Goal: Information Seeking & Learning: Learn about a topic

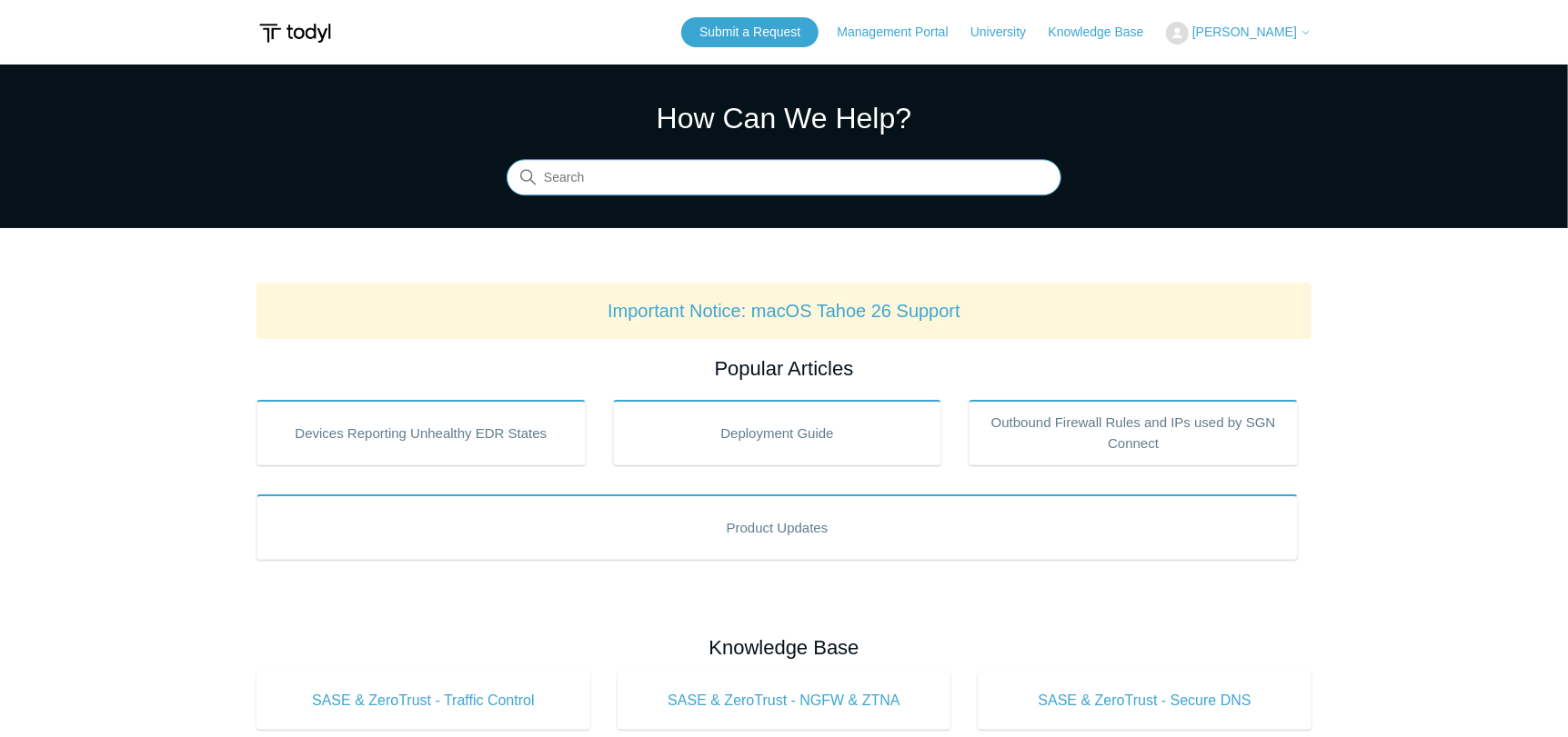
click at [611, 186] on input "Search" at bounding box center [784, 178] width 554 height 36
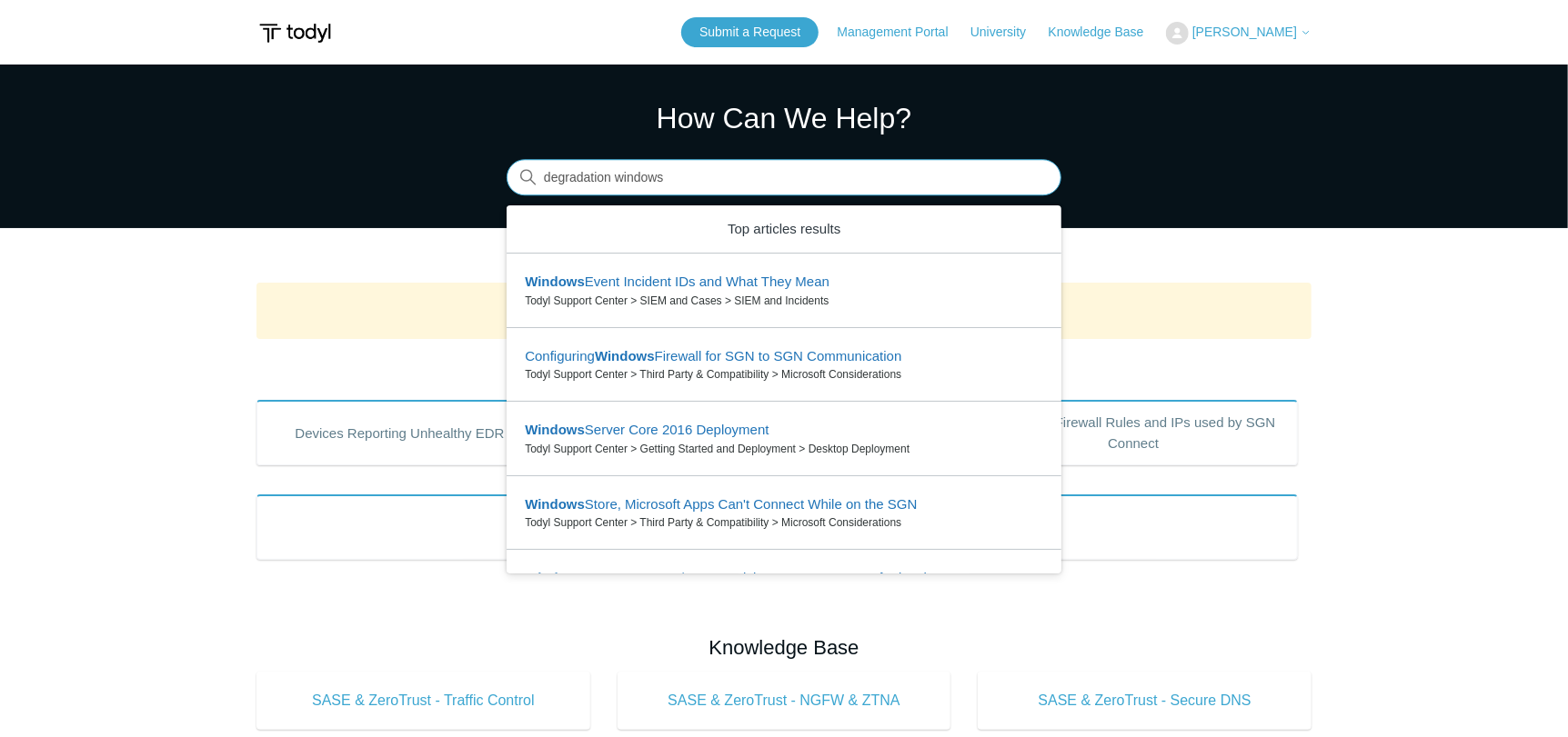
type input "degradation windows"
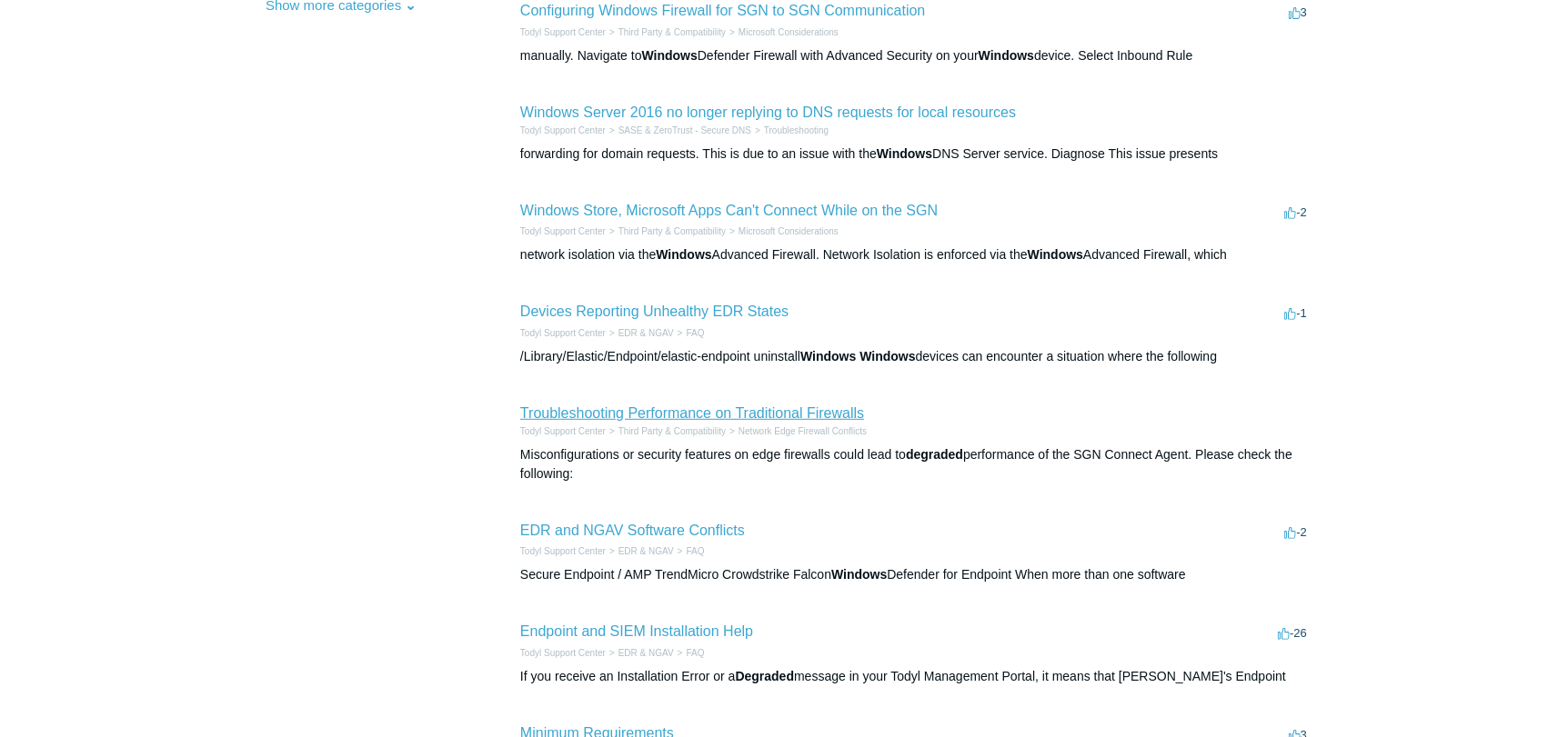
scroll to position [454, 0]
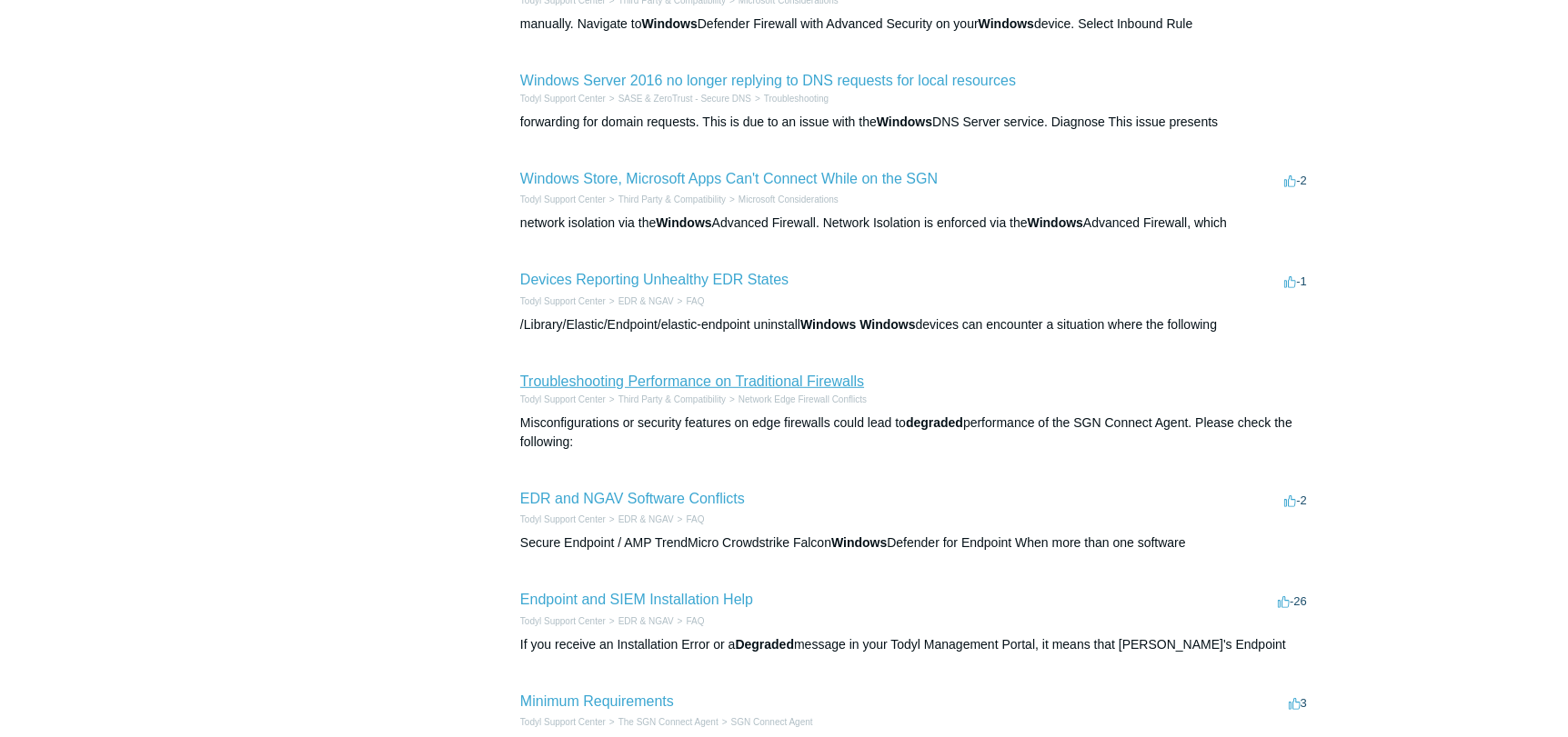
click at [741, 378] on link "Troubleshooting Performance on Traditional Firewalls" at bounding box center [693, 381] width 344 height 16
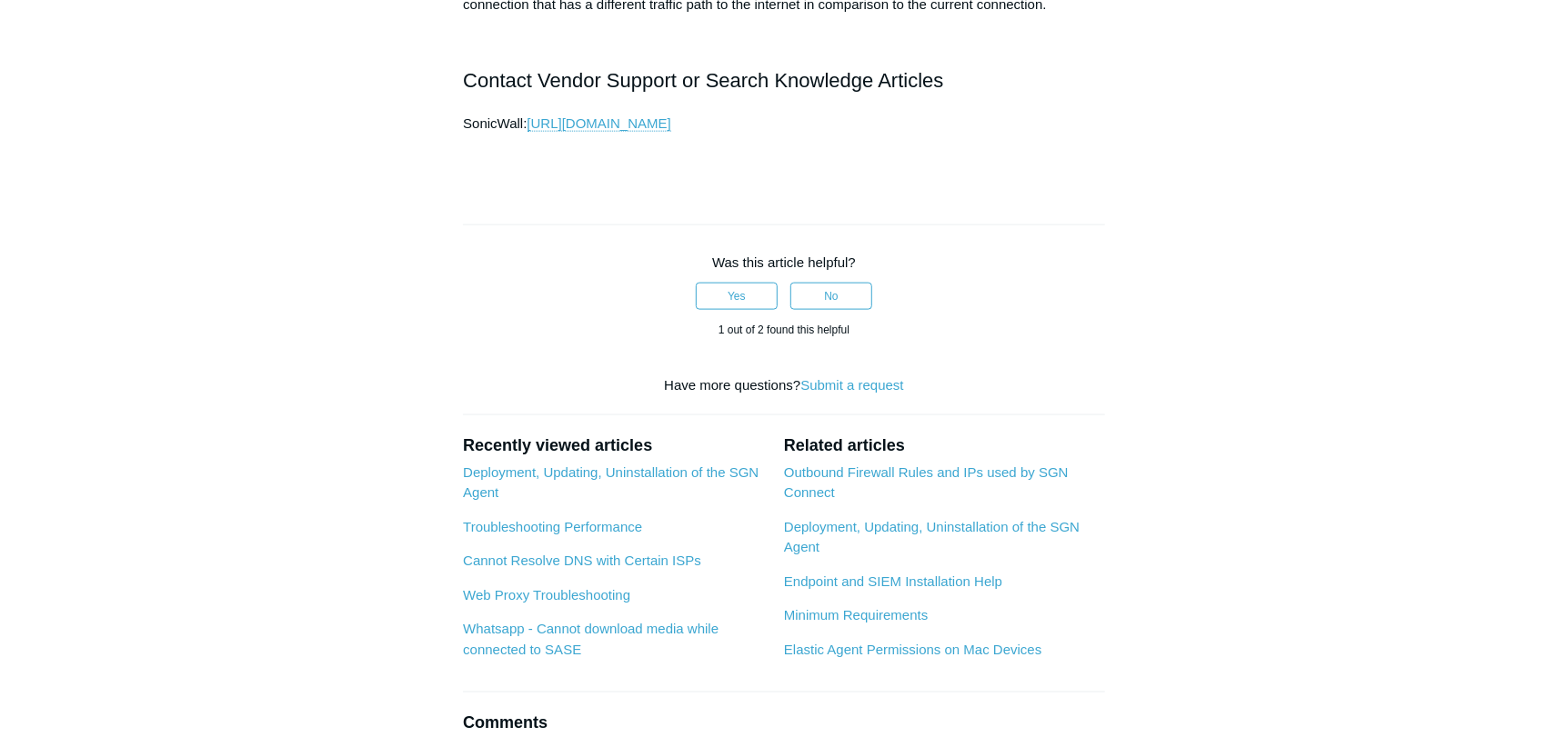
scroll to position [1359, 0]
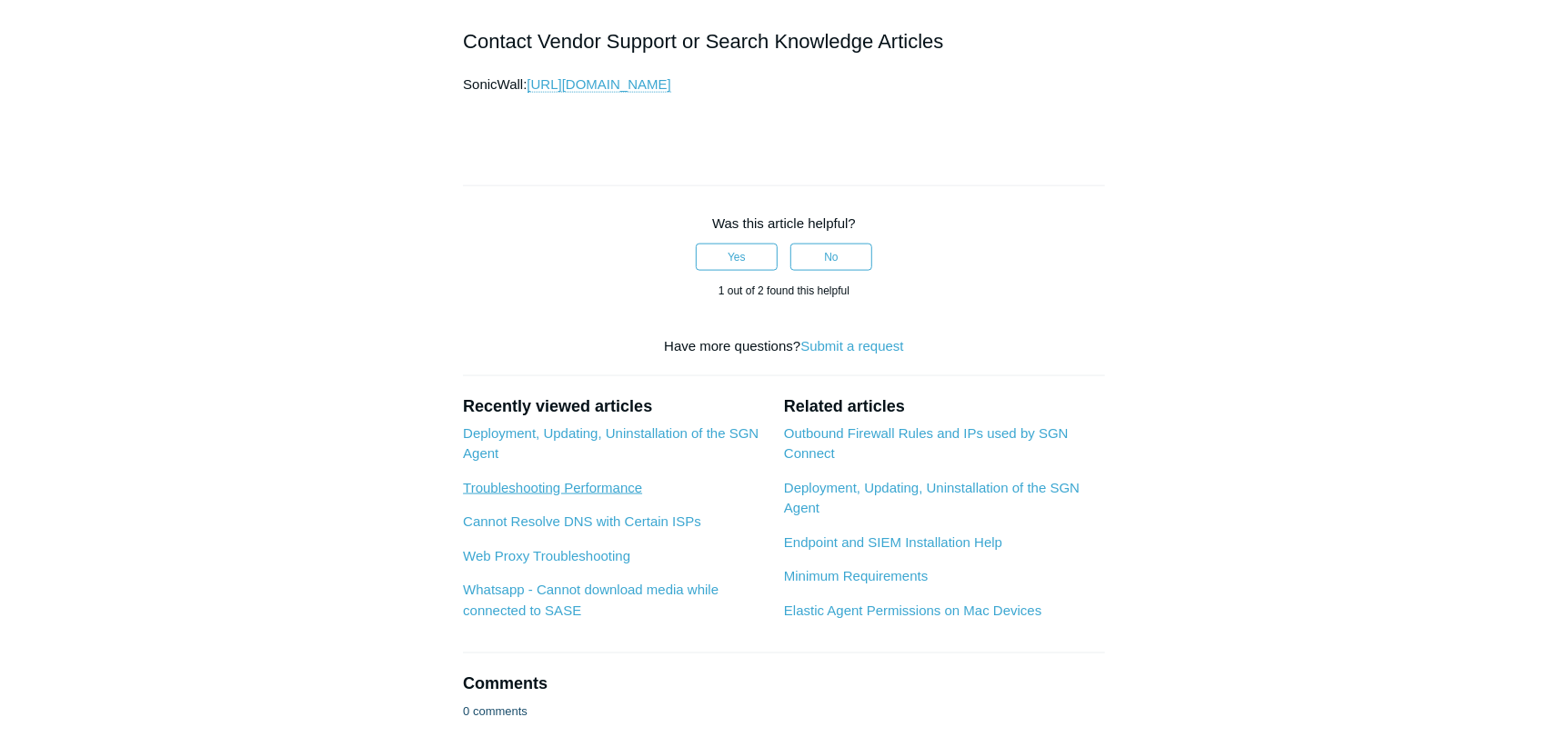
click at [603, 496] on link "Troubleshooting Performance" at bounding box center [552, 488] width 179 height 16
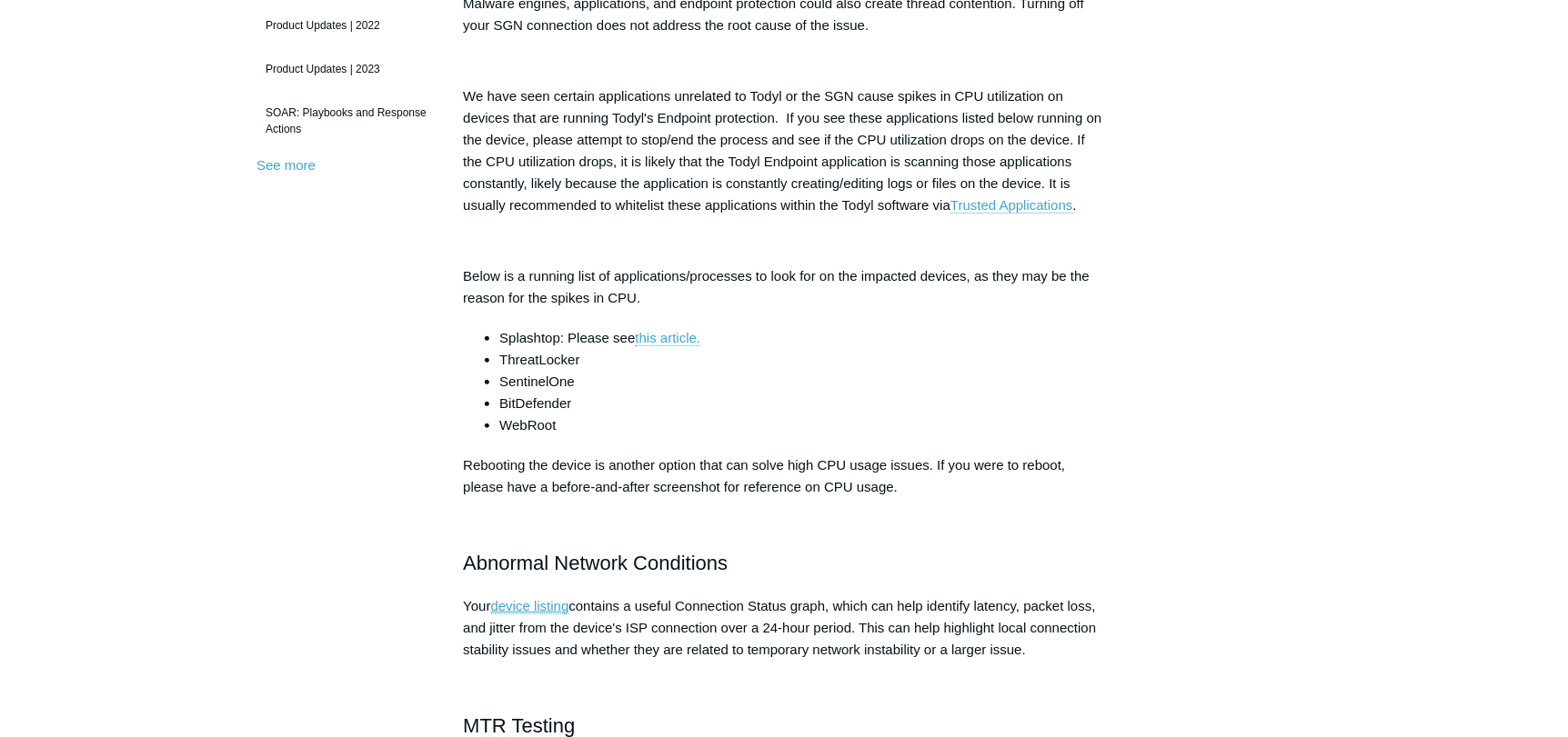
scroll to position [726, 0]
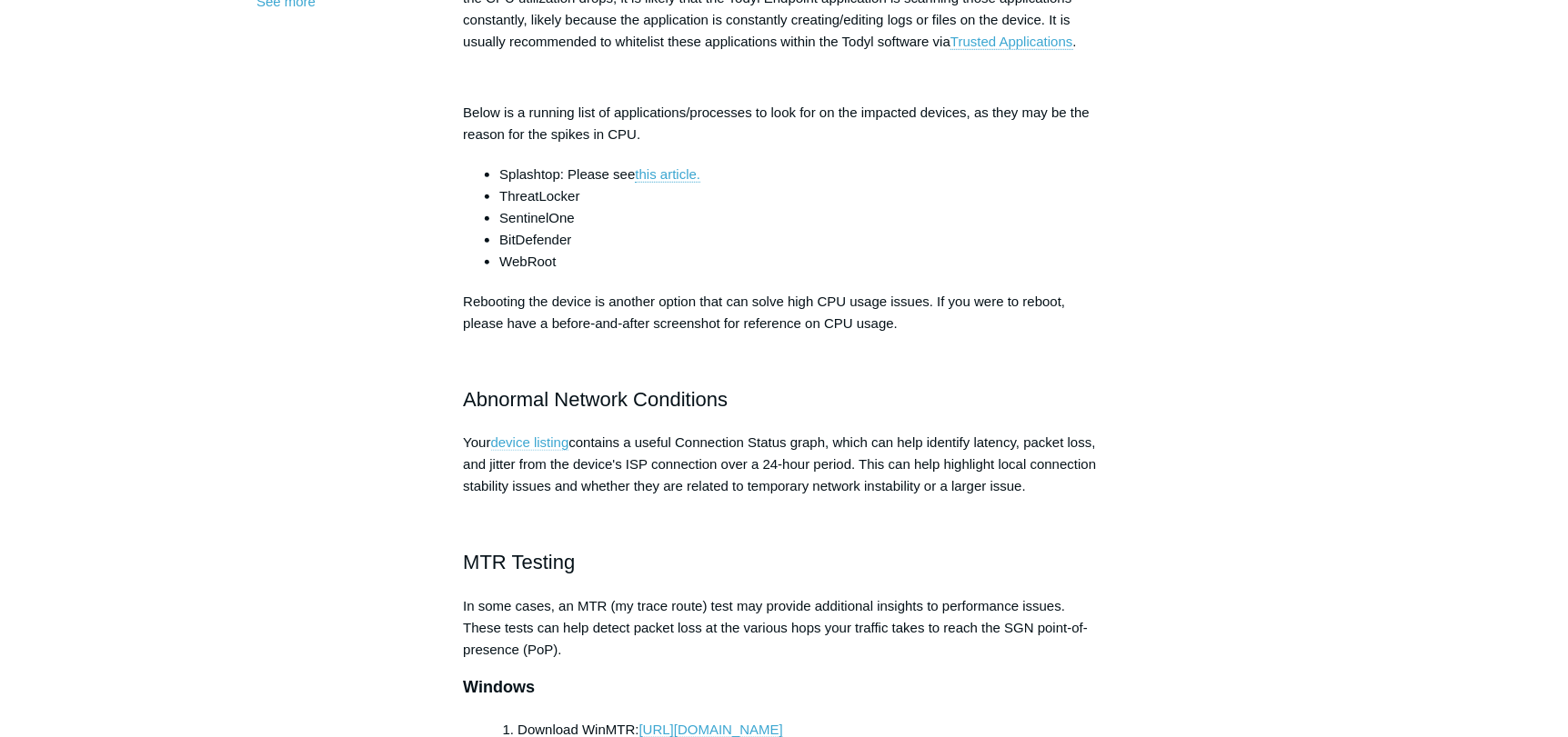
click at [524, 440] on link "device listing" at bounding box center [530, 442] width 78 height 17
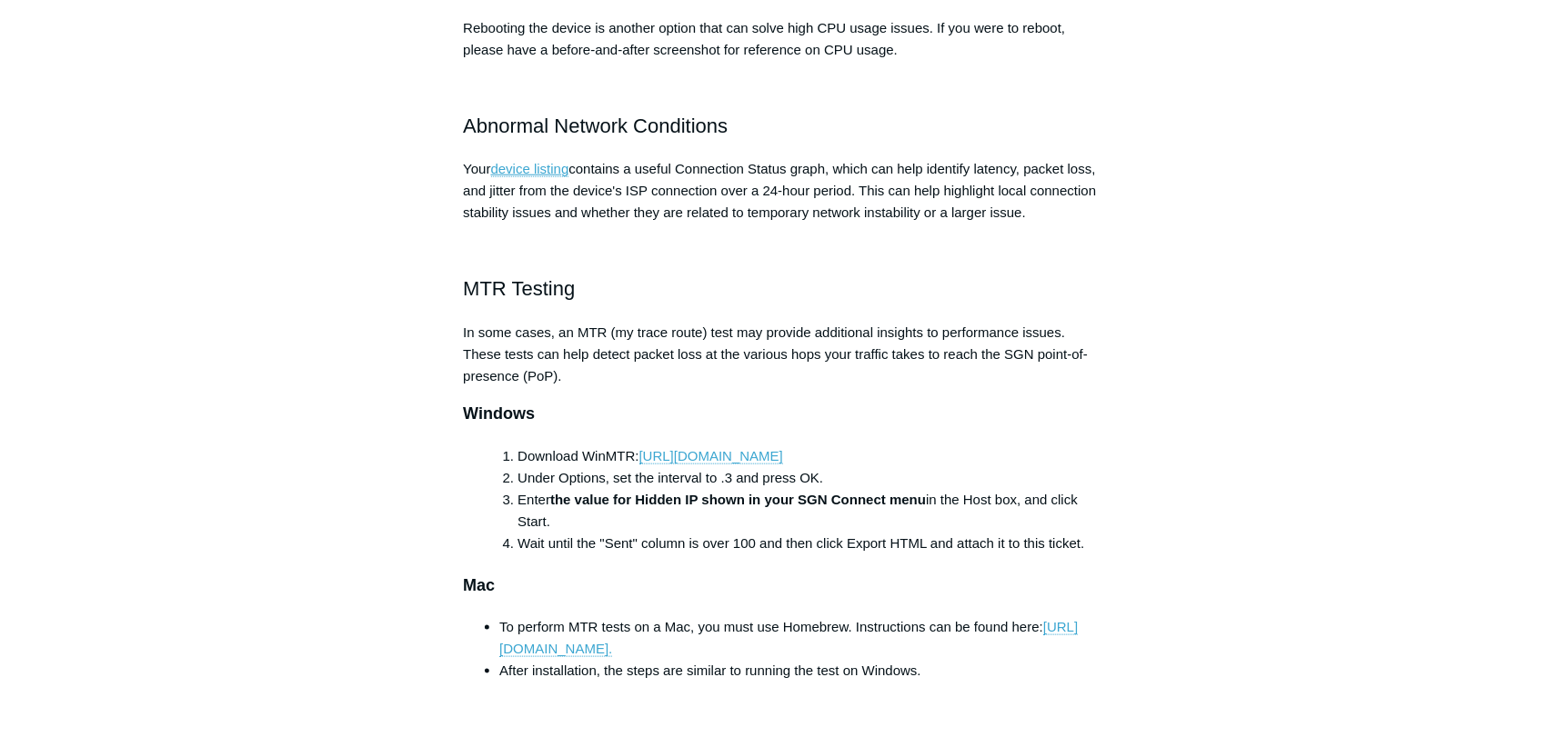
scroll to position [1091, 0]
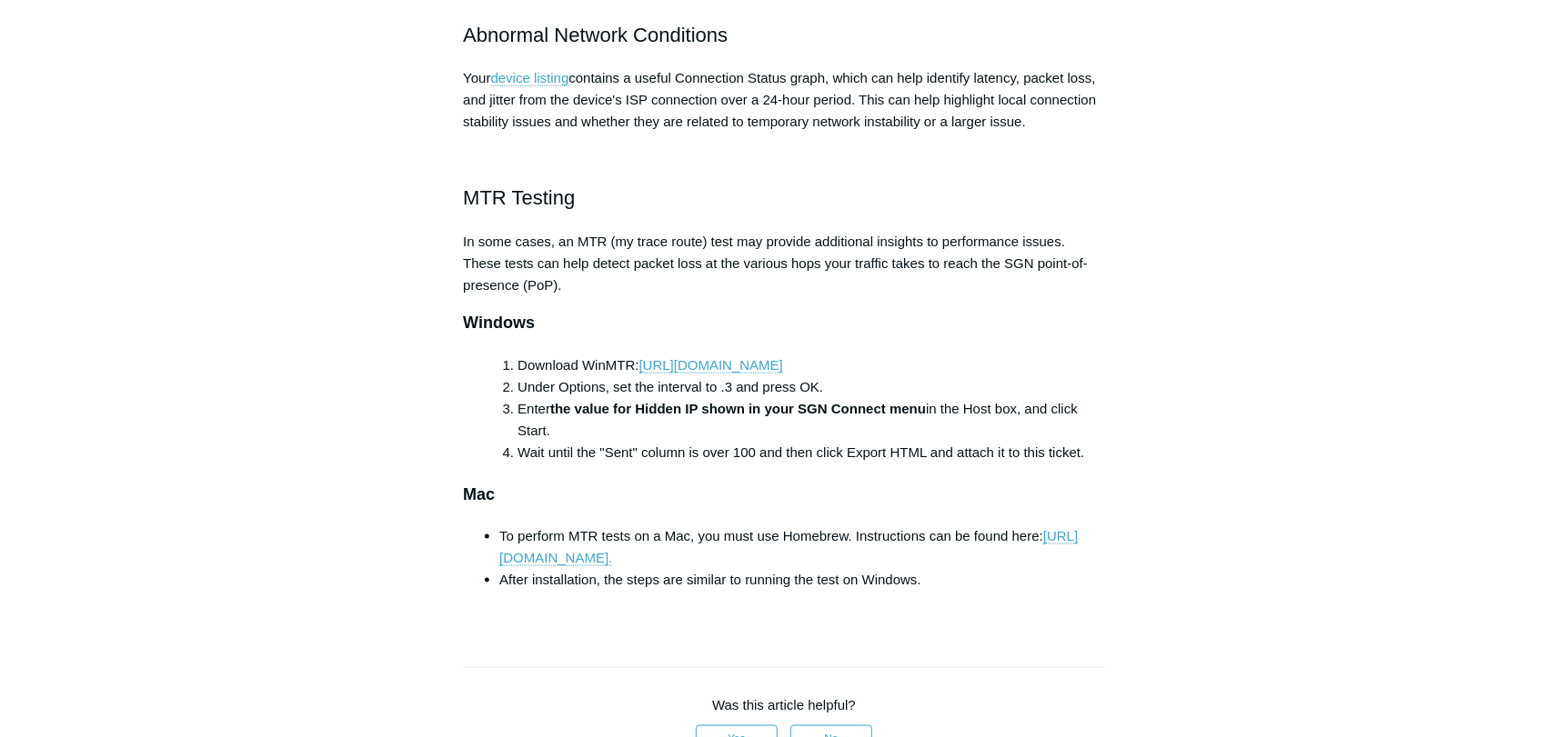
drag, startPoint x: 470, startPoint y: 239, endPoint x: 695, endPoint y: 283, distance: 229.3
click at [695, 283] on p "In some cases, an MTR (my trace route) test may provide additional insights to …" at bounding box center [784, 263] width 642 height 65
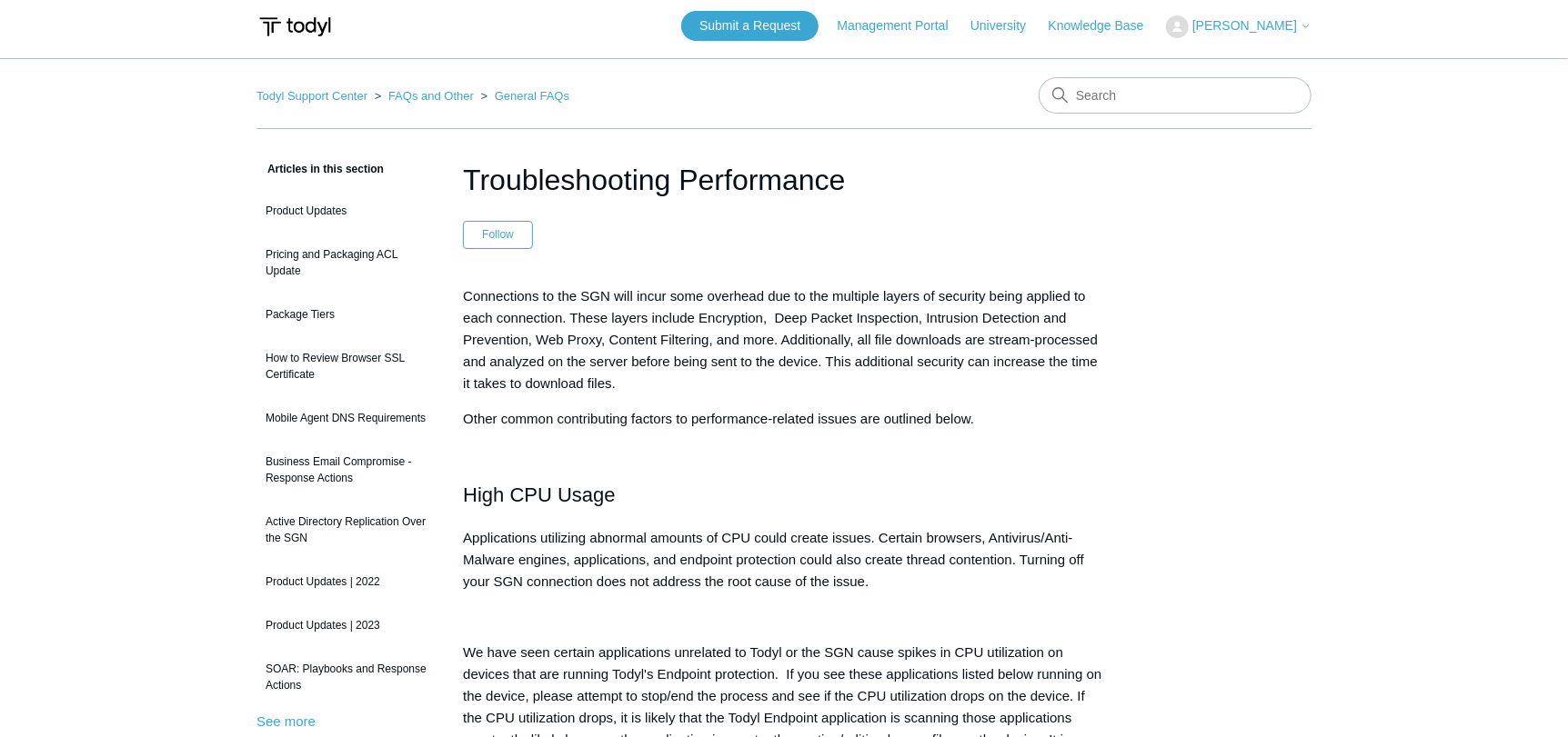
scroll to position [0, 0]
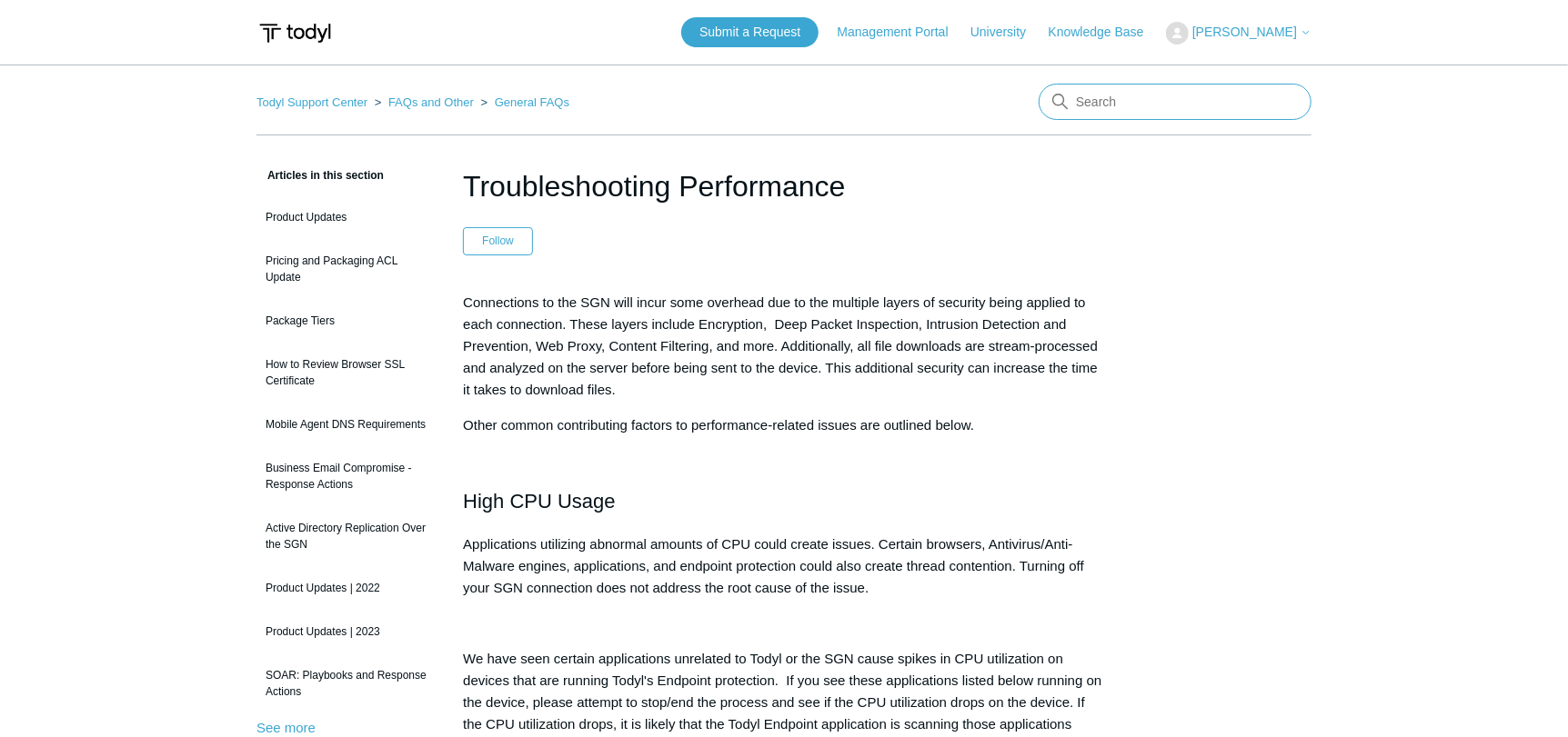
click at [1113, 108] on input "Search" at bounding box center [1175, 101] width 273 height 36
type input "hidden IP"
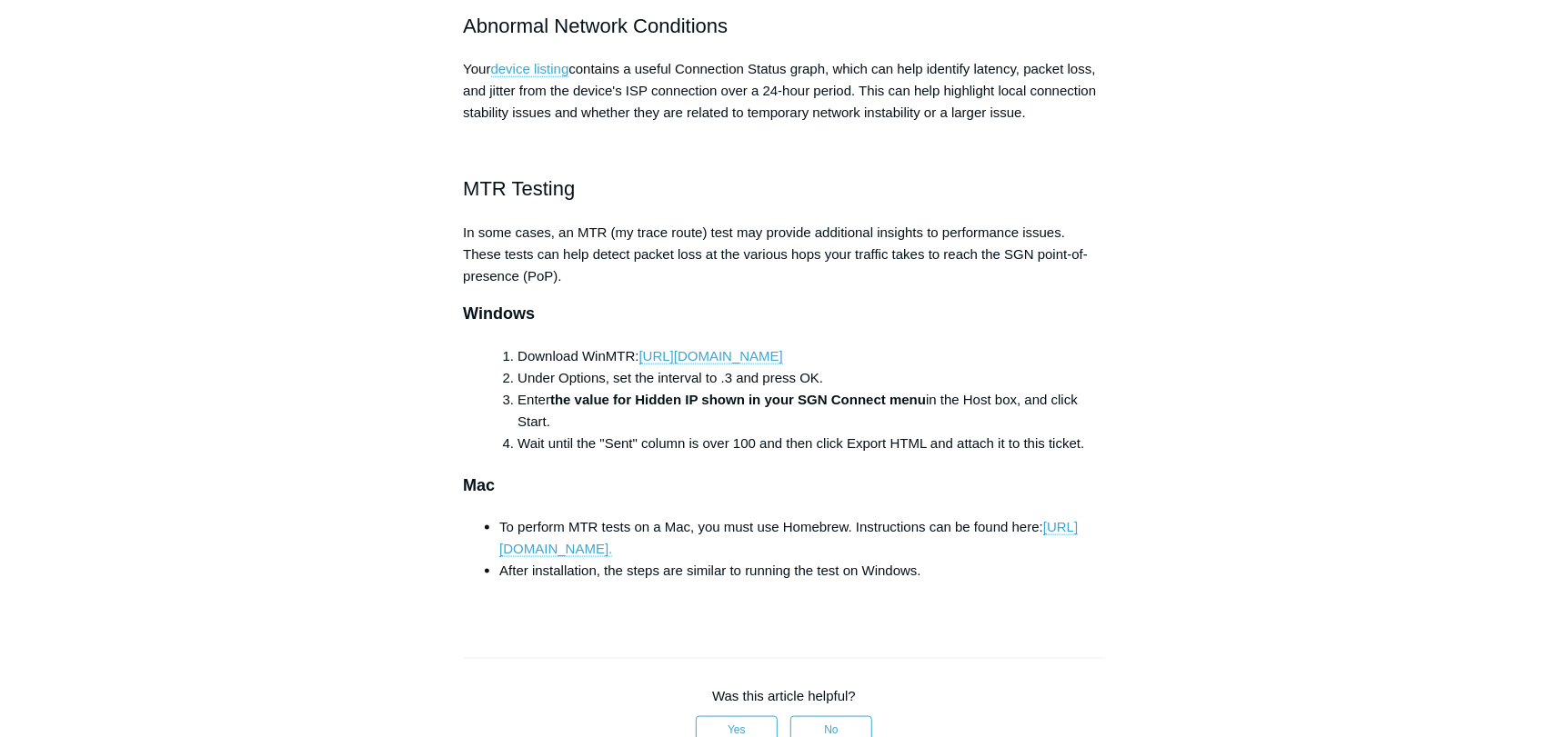
scroll to position [1091, 0]
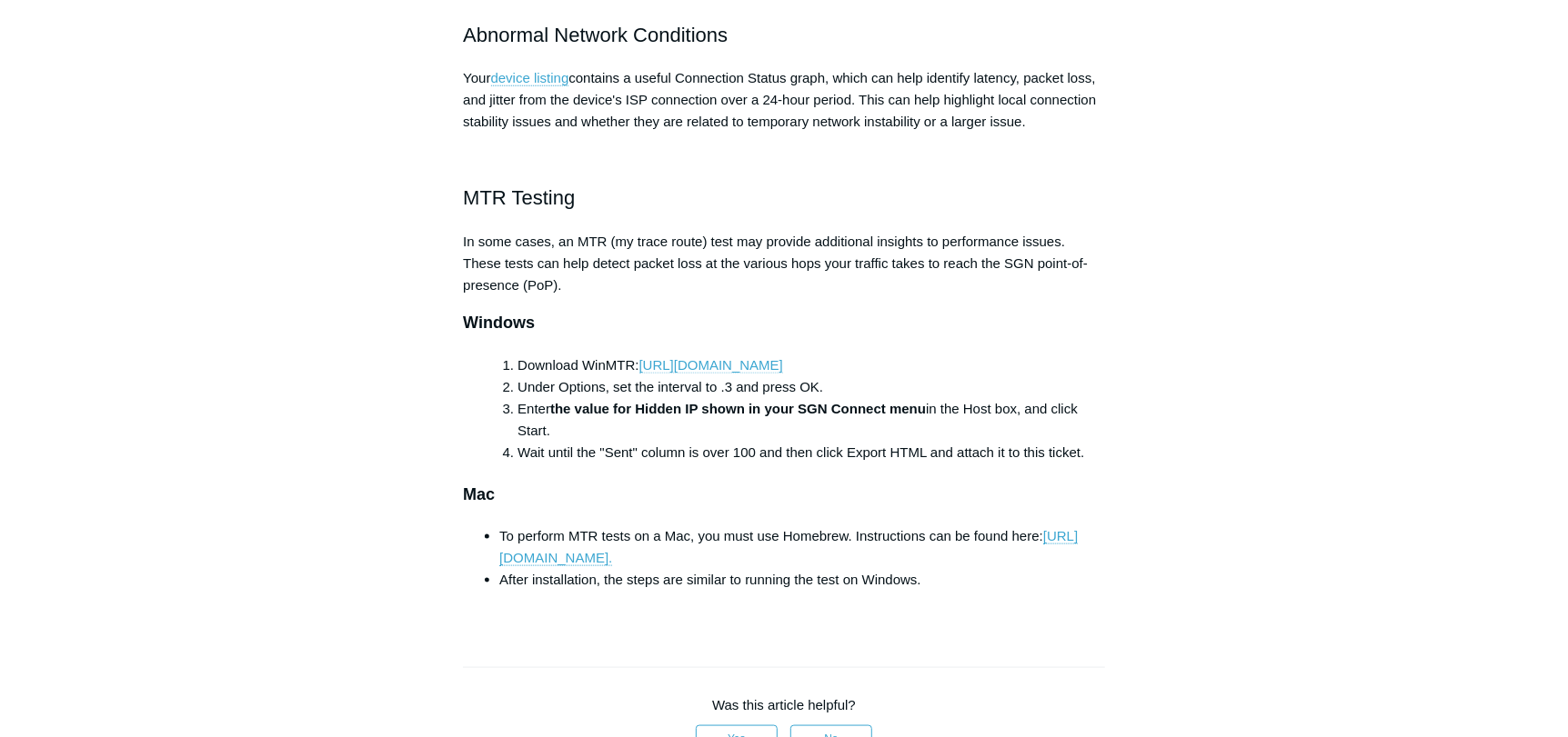
click at [766, 361] on link "https://sourceforge.net/projects/winmtr/" at bounding box center [711, 366] width 144 height 17
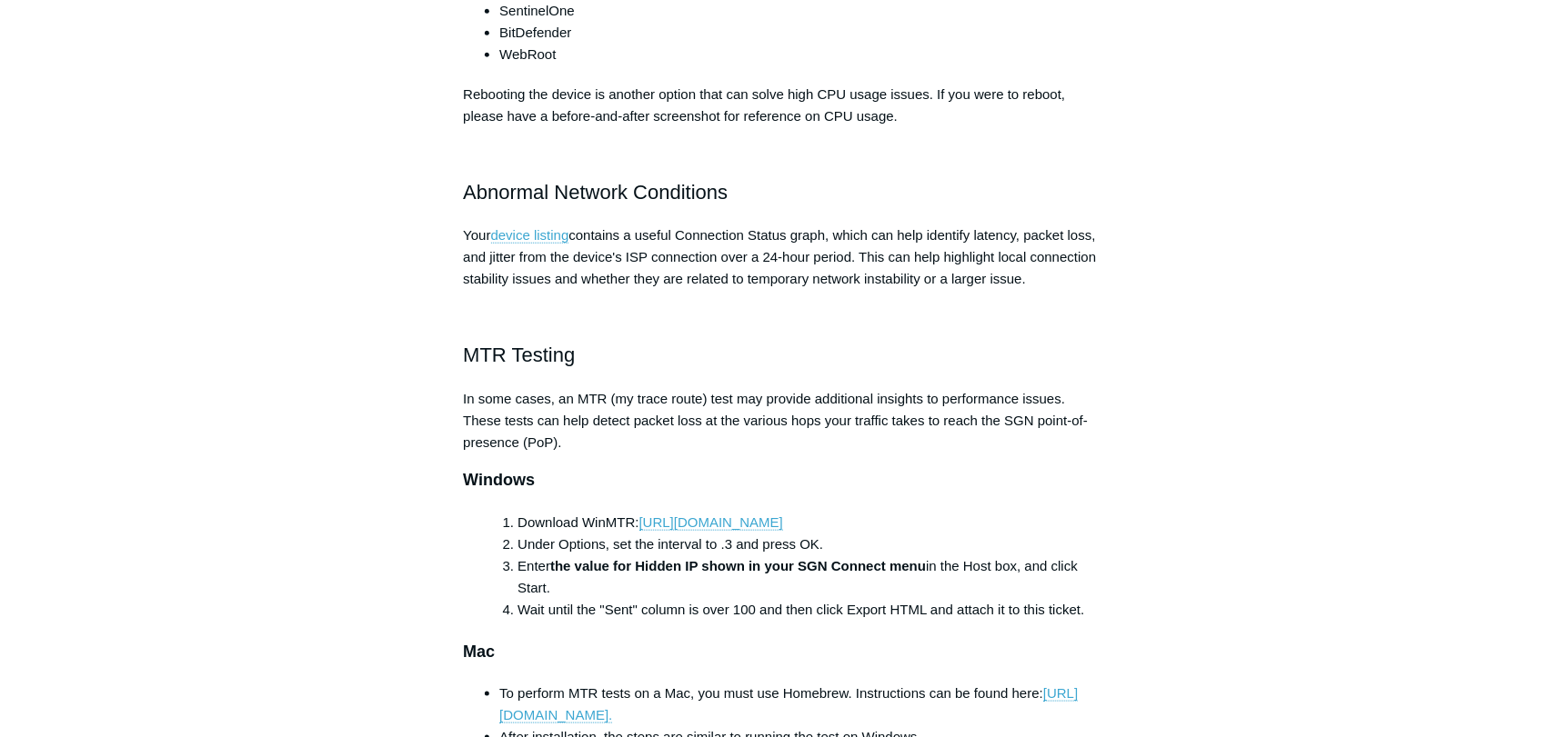
scroll to position [1026, 0]
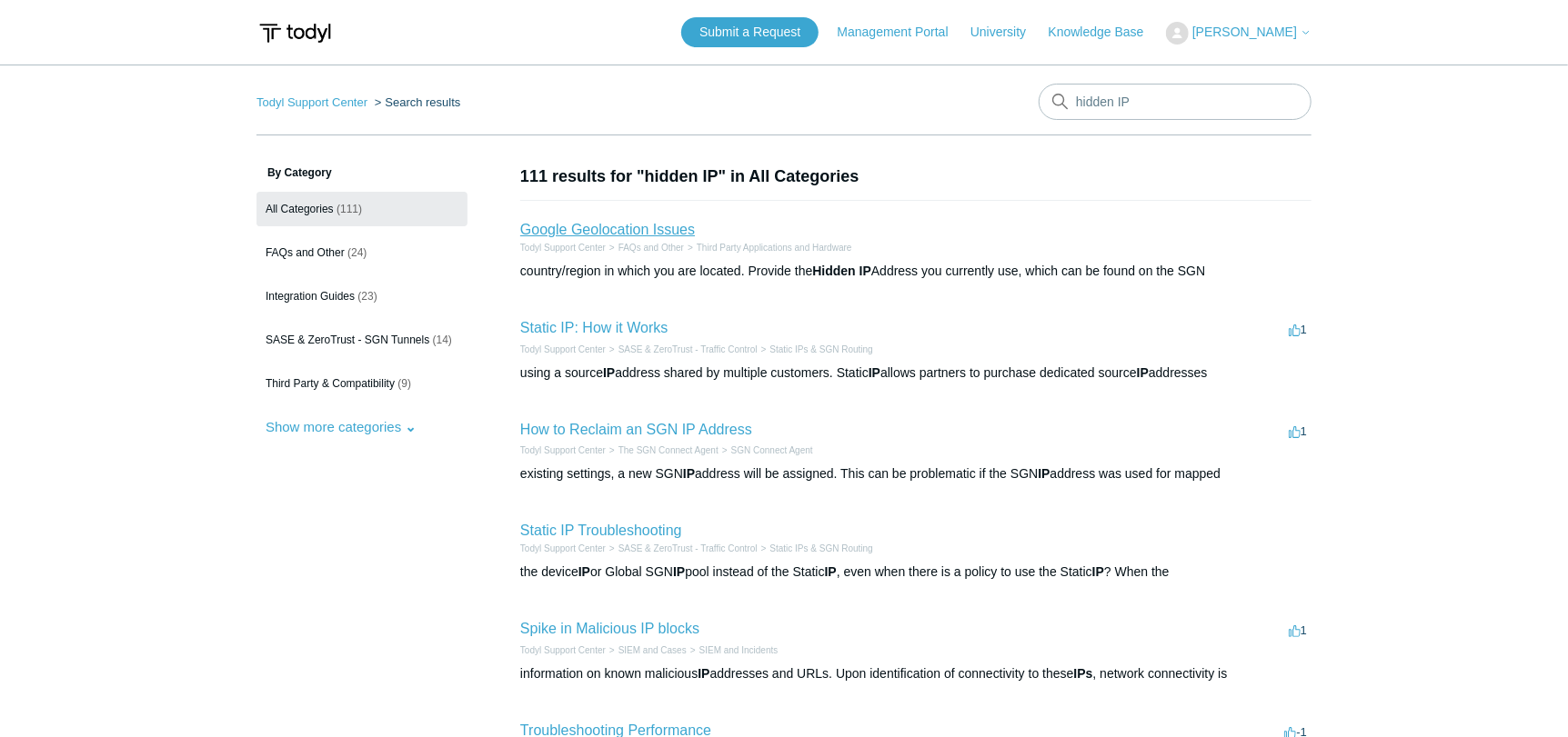
click at [663, 232] on link "Google Geolocation Issues" at bounding box center [608, 229] width 175 height 16
click at [1145, 105] on input "hidden IP" at bounding box center [1175, 101] width 273 height 36
type input ""hidden IP""
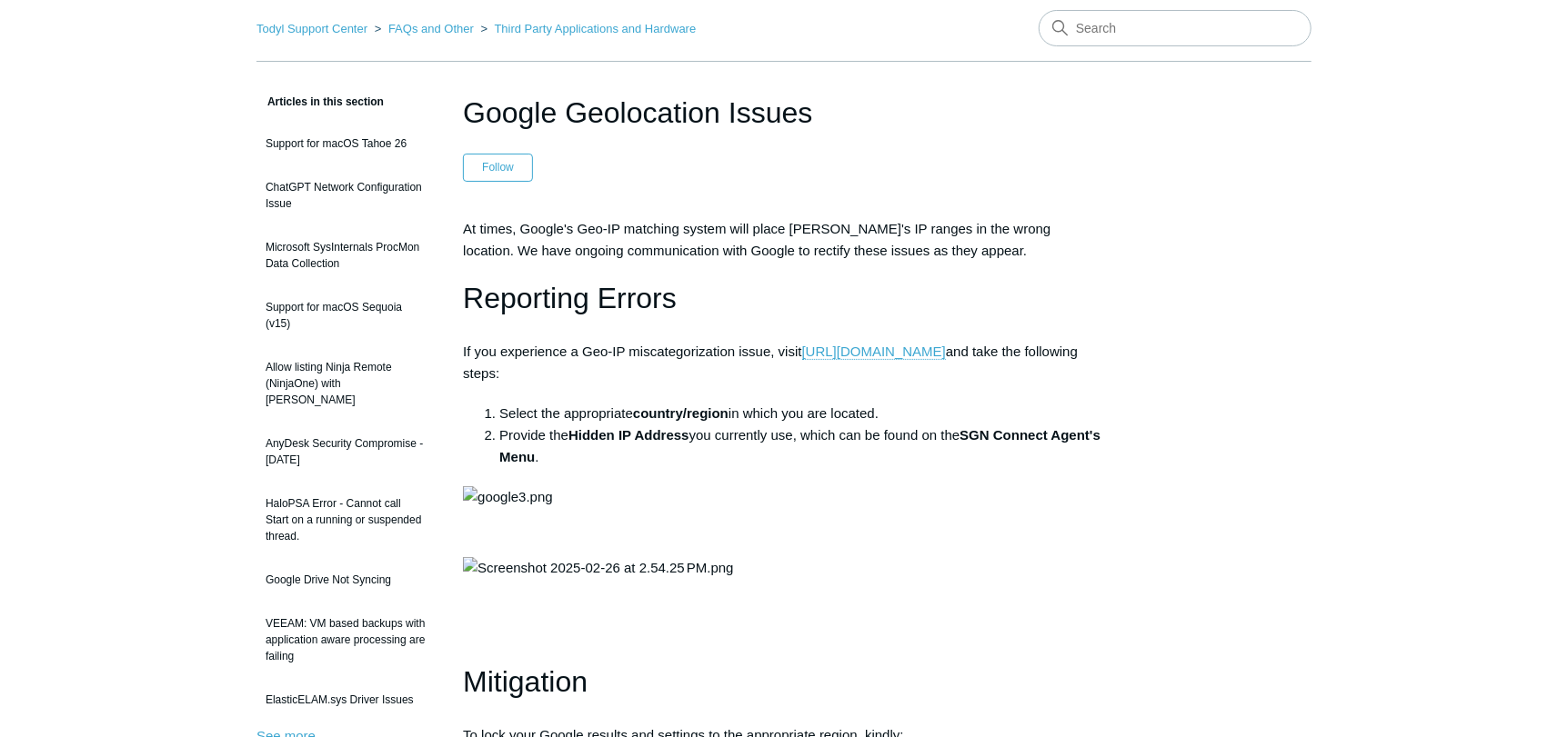
scroll to position [90, 0]
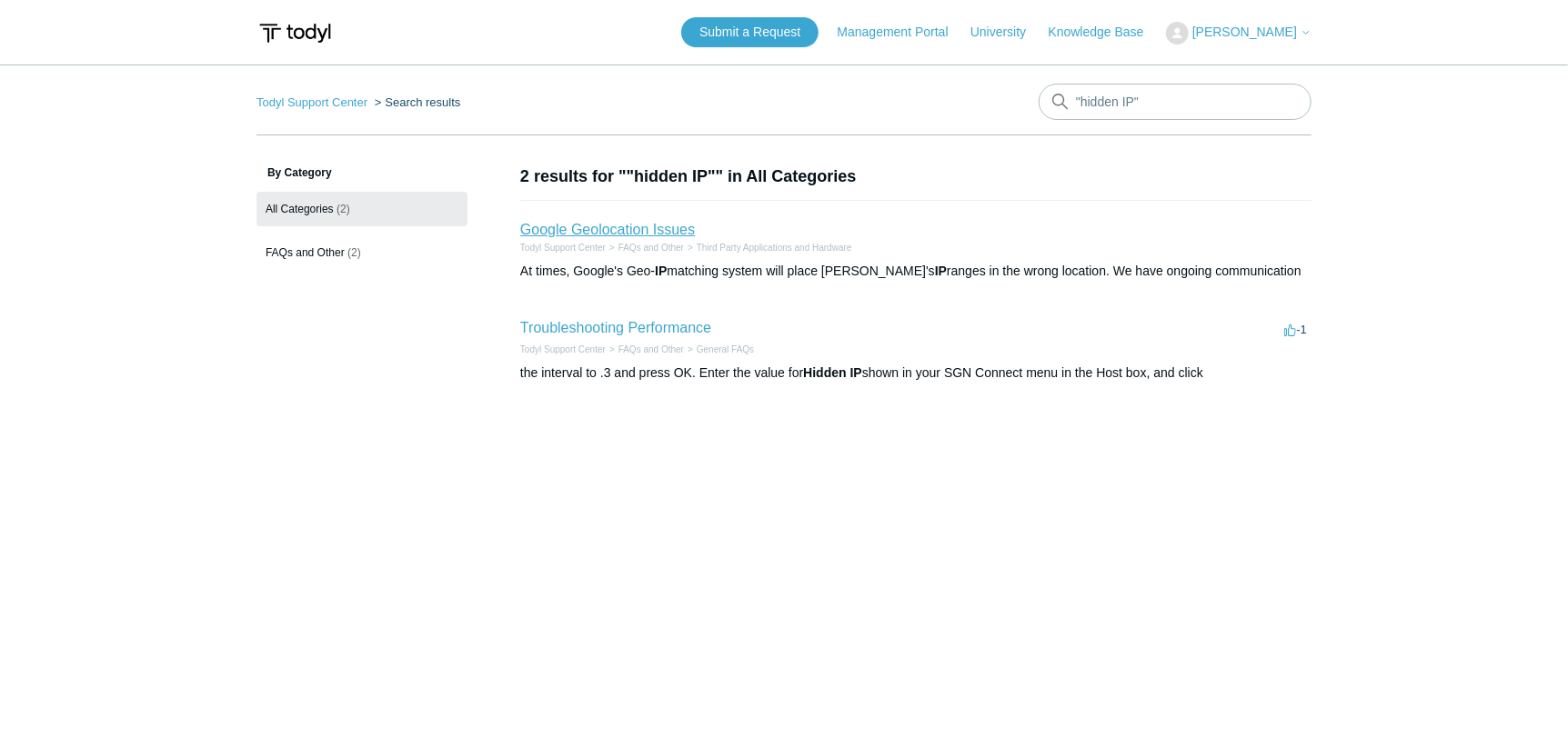
click at [628, 225] on link "Google Geolocation Issues" at bounding box center [608, 229] width 175 height 16
